Goal: Information Seeking & Learning: Learn about a topic

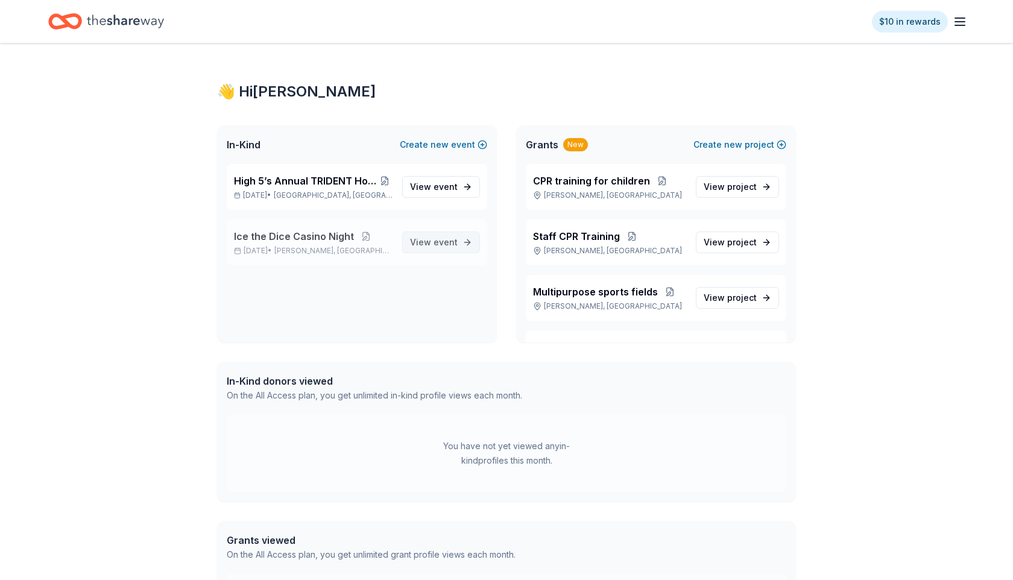
click at [440, 245] on span "event" at bounding box center [445, 242] width 24 height 10
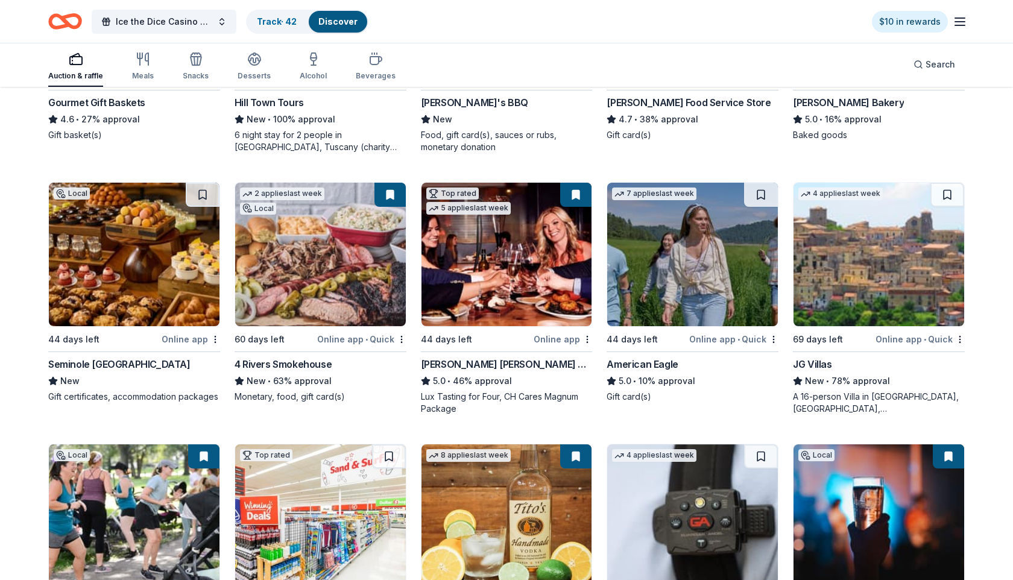
scroll to position [1874, 0]
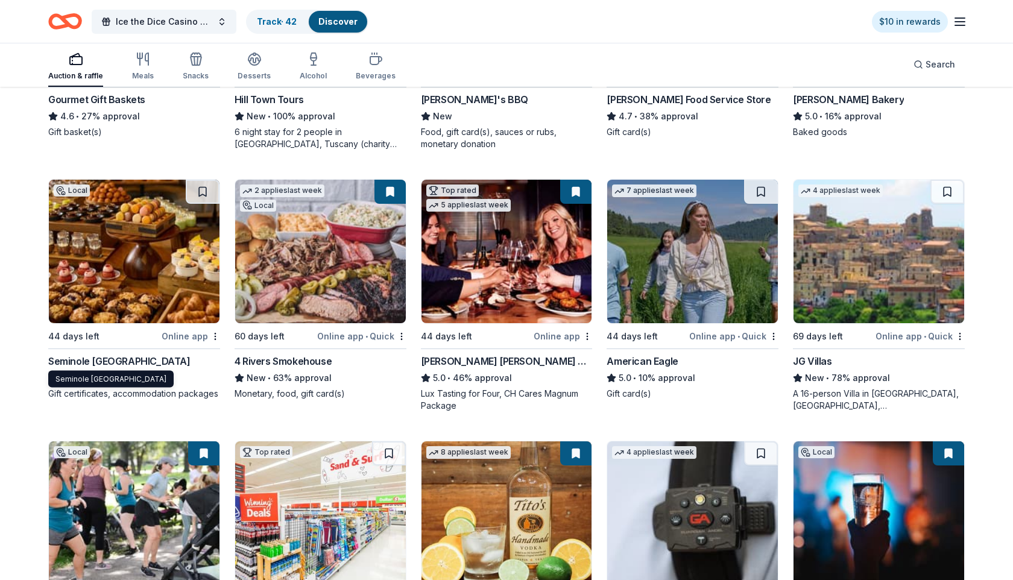
click at [172, 358] on div "Seminole [GEOGRAPHIC_DATA]" at bounding box center [119, 361] width 142 height 14
